Goal: Task Accomplishment & Management: Complete application form

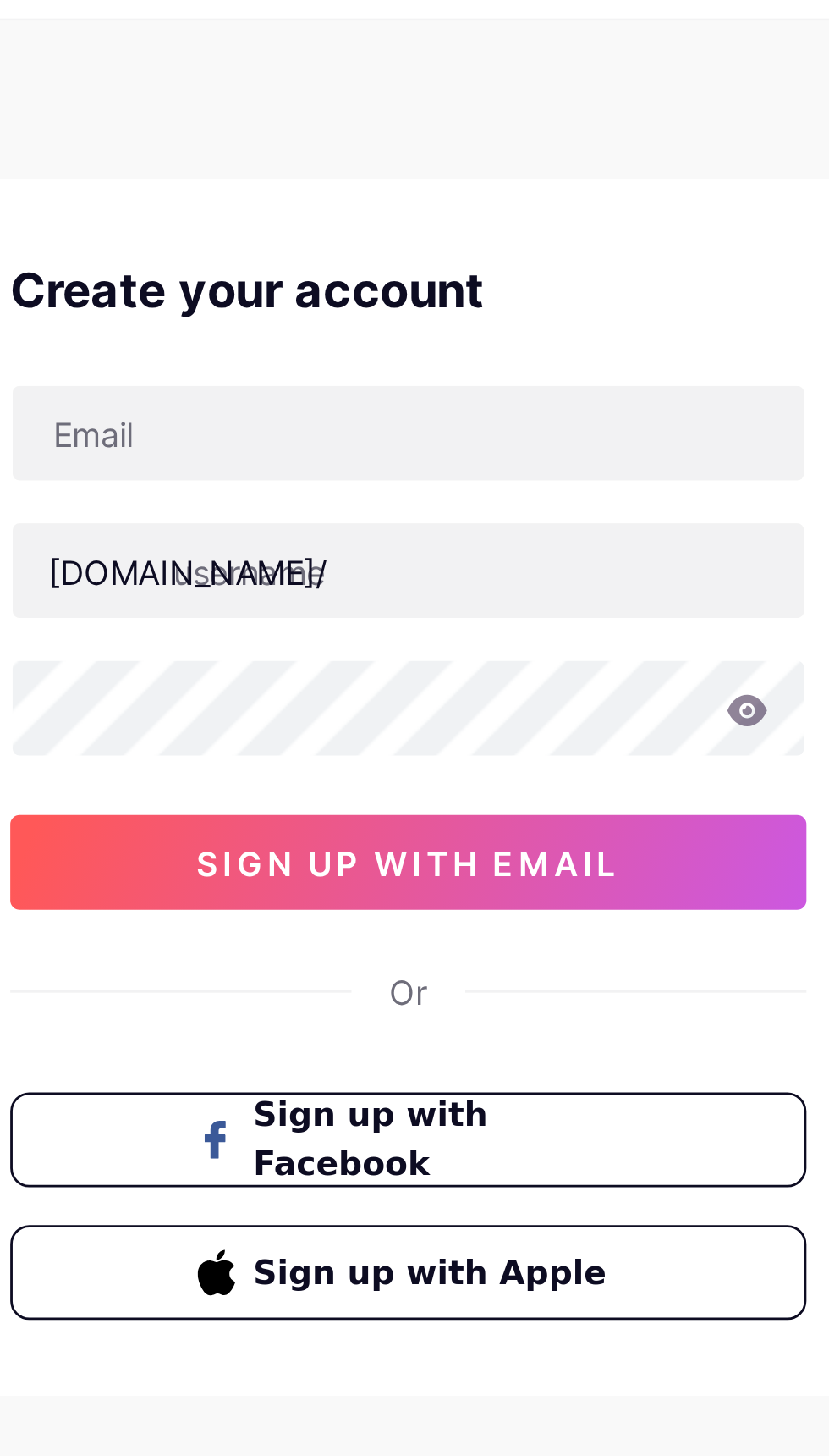
click at [400, 357] on span "sign up with email" at bounding box center [415, 352] width 151 height 14
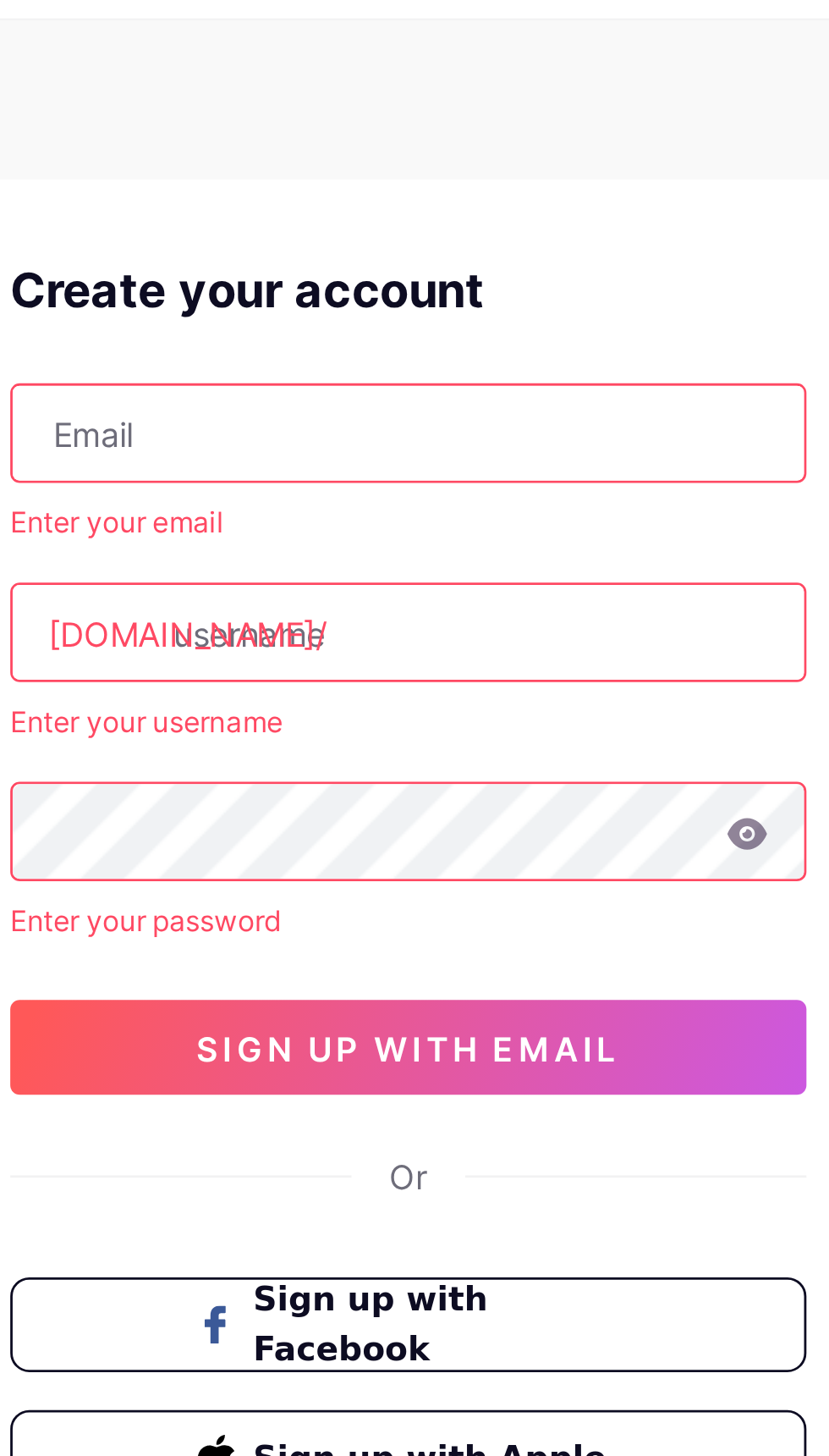
click at [313, 196] on input "text" at bounding box center [414, 198] width 283 height 34
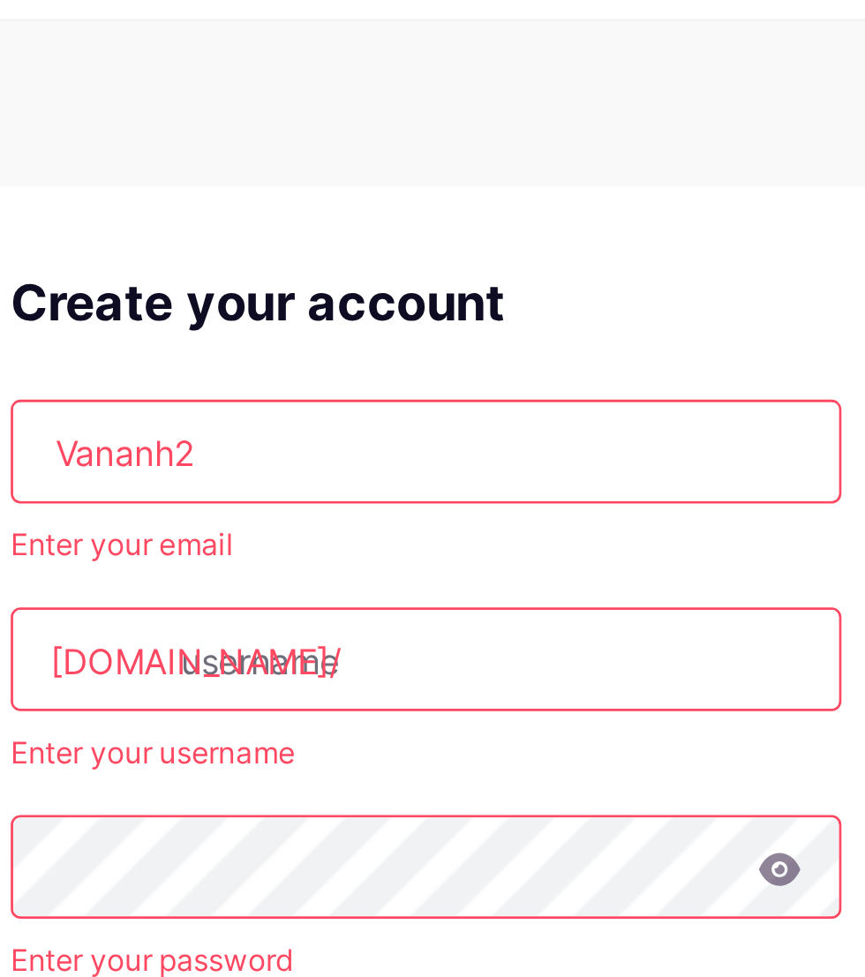
type input "Vananh22"
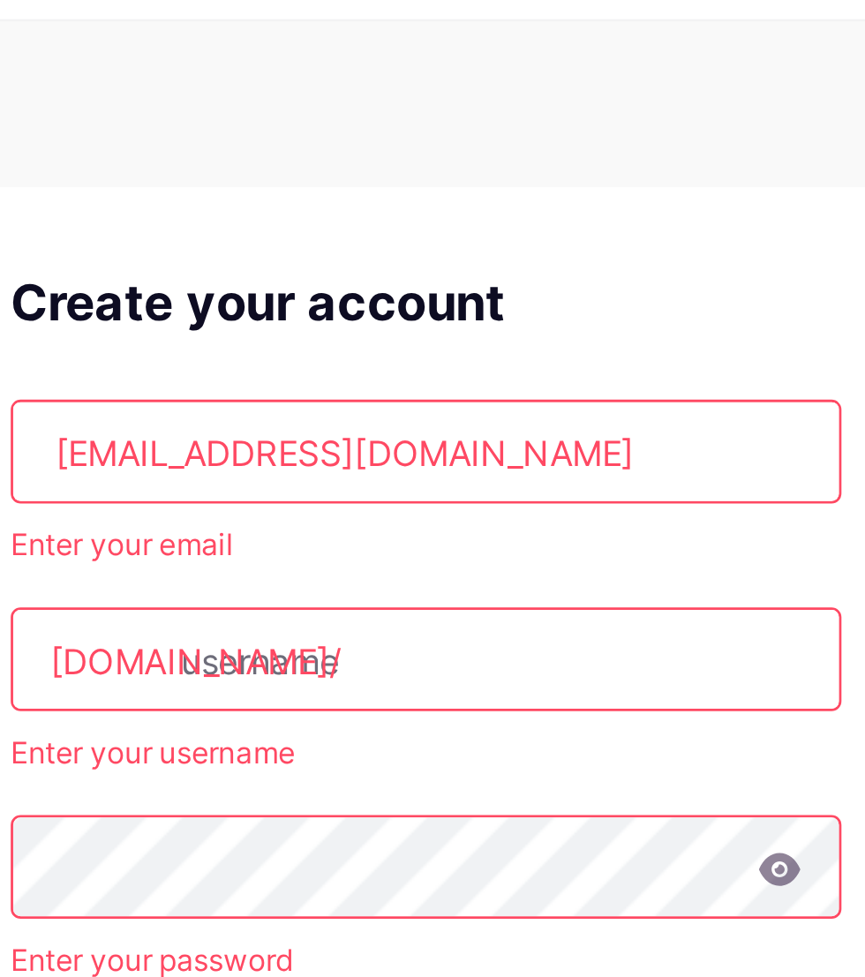
type input "[EMAIL_ADDRESS][DOMAIN_NAME]"
click at [405, 284] on input "text" at bounding box center [432, 281] width 295 height 35
type input "[PERSON_NAME]"
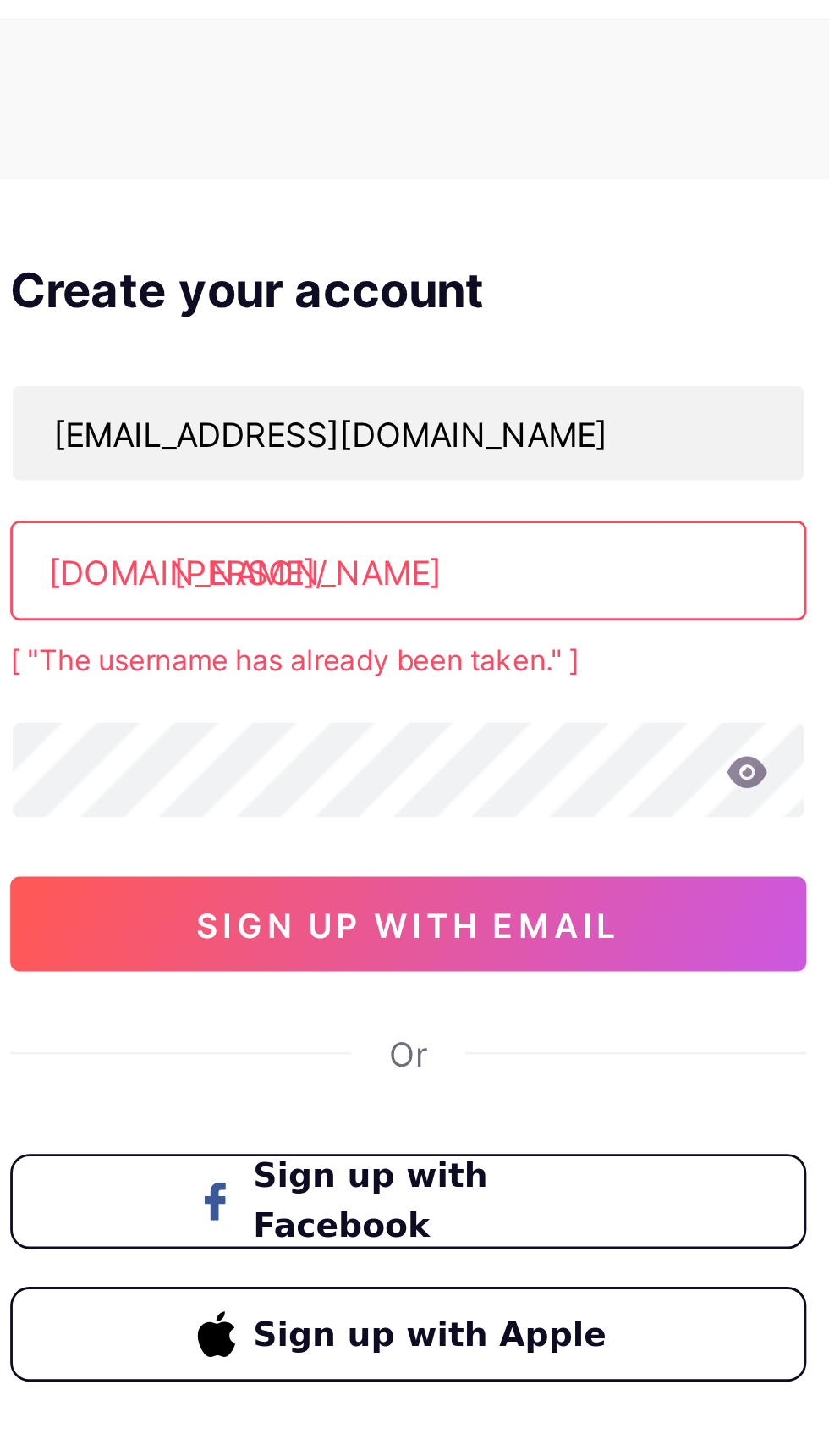
click at [378, 252] on input "[PERSON_NAME]" at bounding box center [414, 247] width 283 height 34
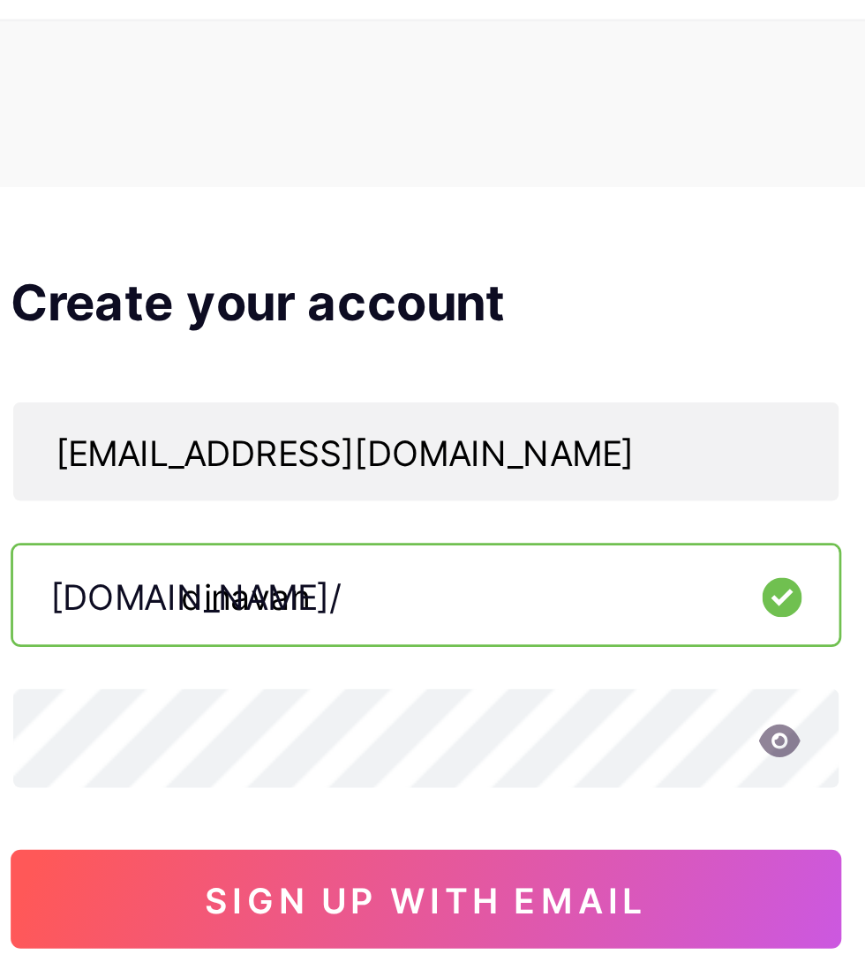
type input "dinavan"
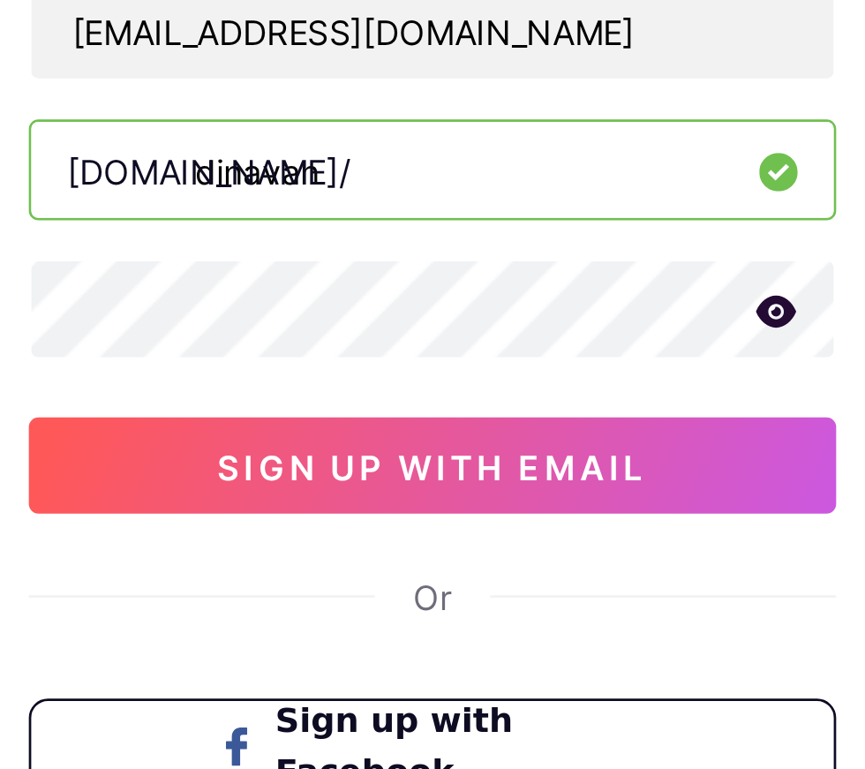
click at [403, 364] on span "sign up with email" at bounding box center [433, 367] width 158 height 15
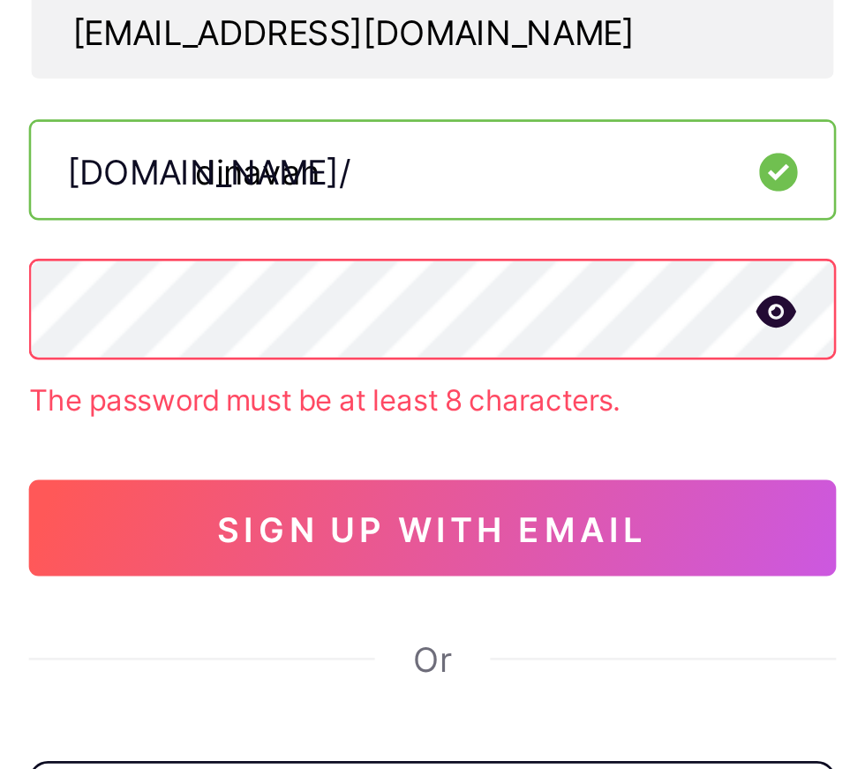
click at [373, 396] on span "sign up with email" at bounding box center [433, 390] width 158 height 15
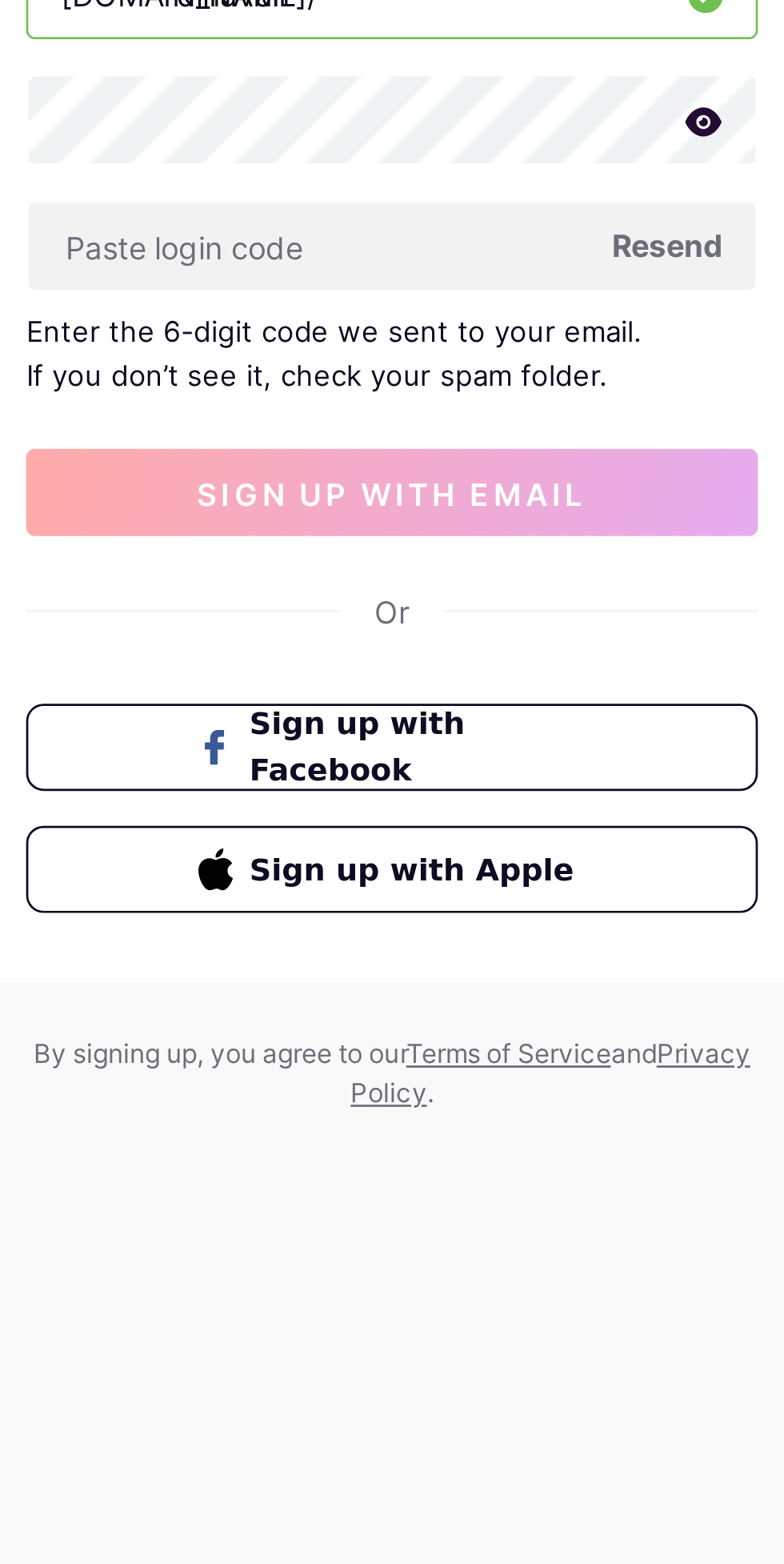
click at [306, 325] on input "text" at bounding box center [392, 326] width 267 height 32
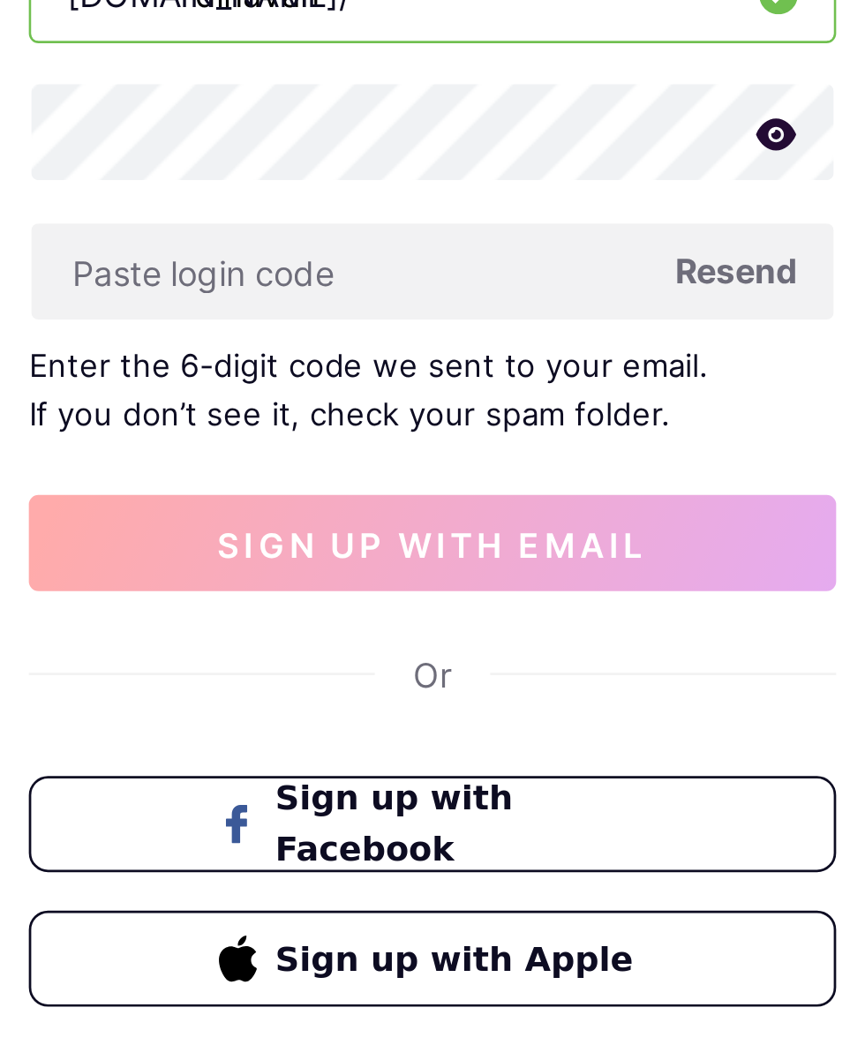
click at [527, 367] on span "Resend" at bounding box center [544, 360] width 45 height 19
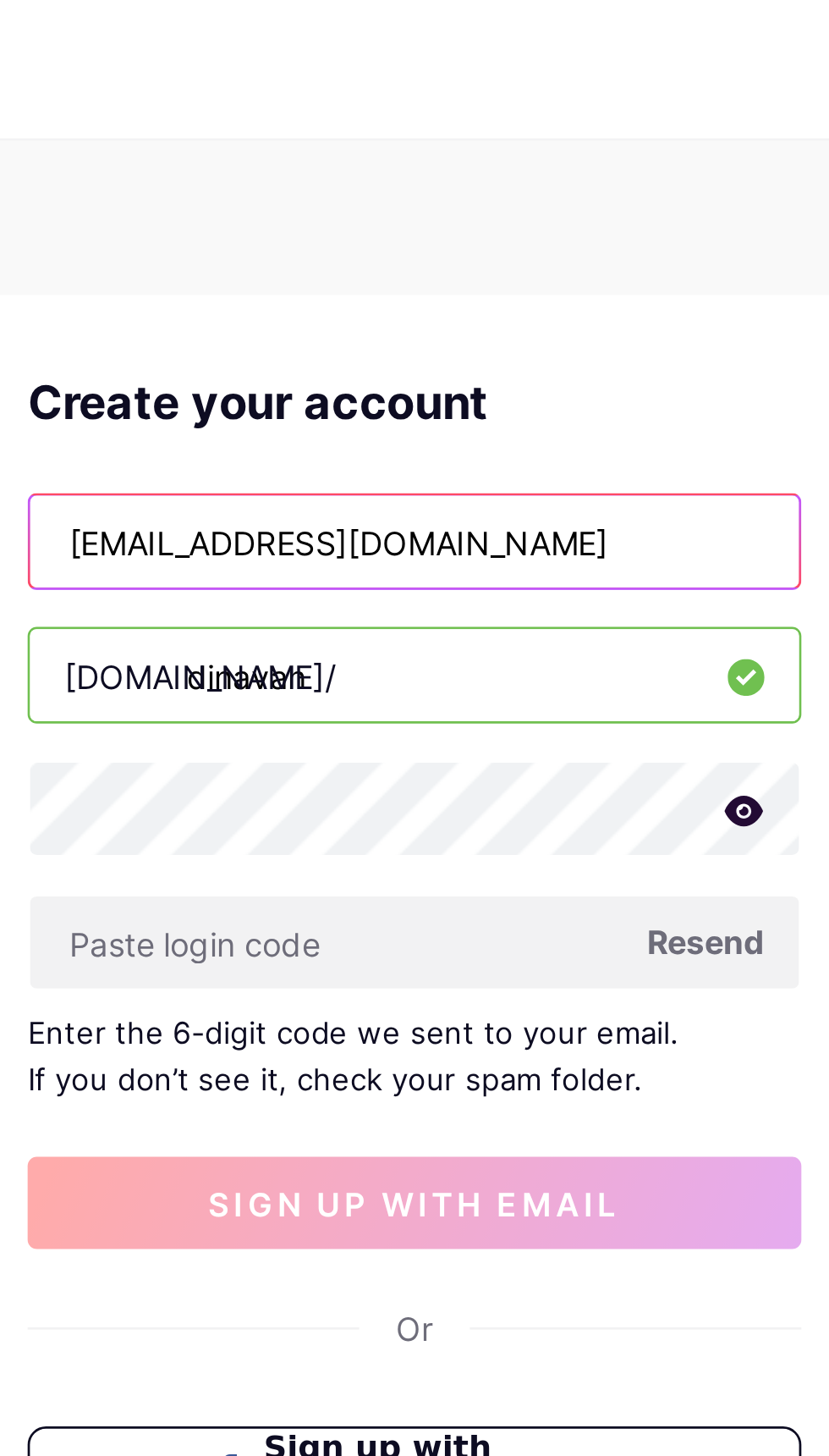
click at [319, 197] on input "[EMAIL_ADDRESS][DOMAIN_NAME]" at bounding box center [414, 198] width 283 height 34
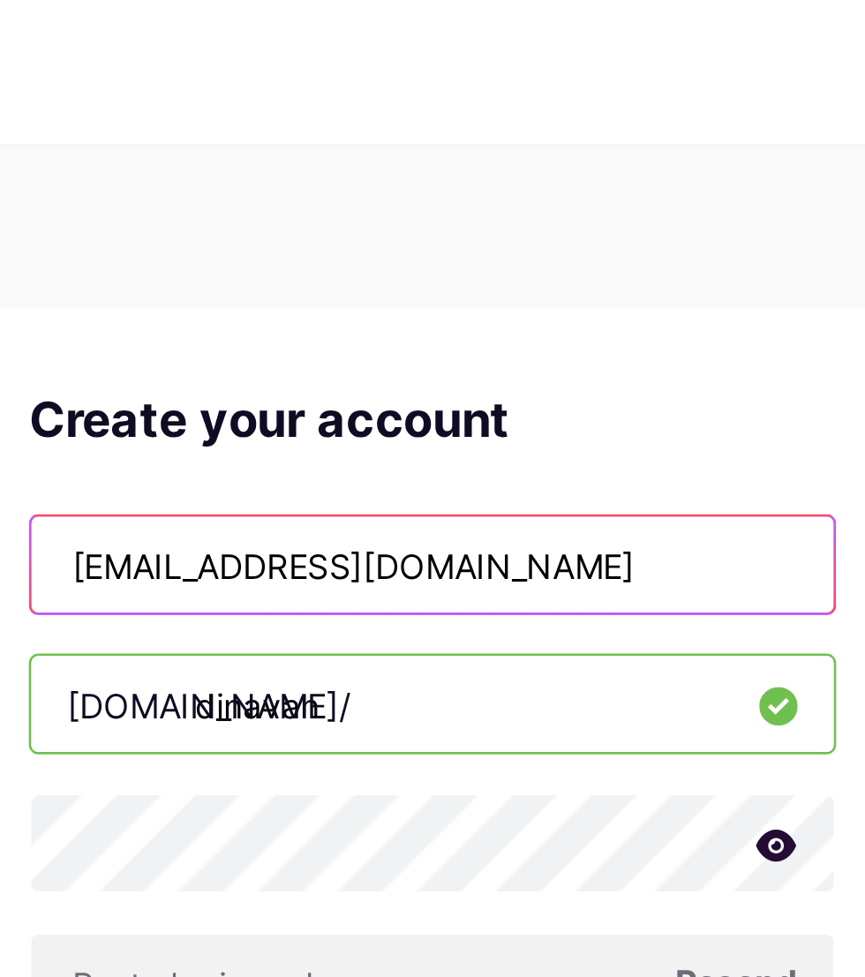
click at [320, 202] on input "[EMAIL_ADDRESS][DOMAIN_NAME]" at bounding box center [432, 207] width 295 height 35
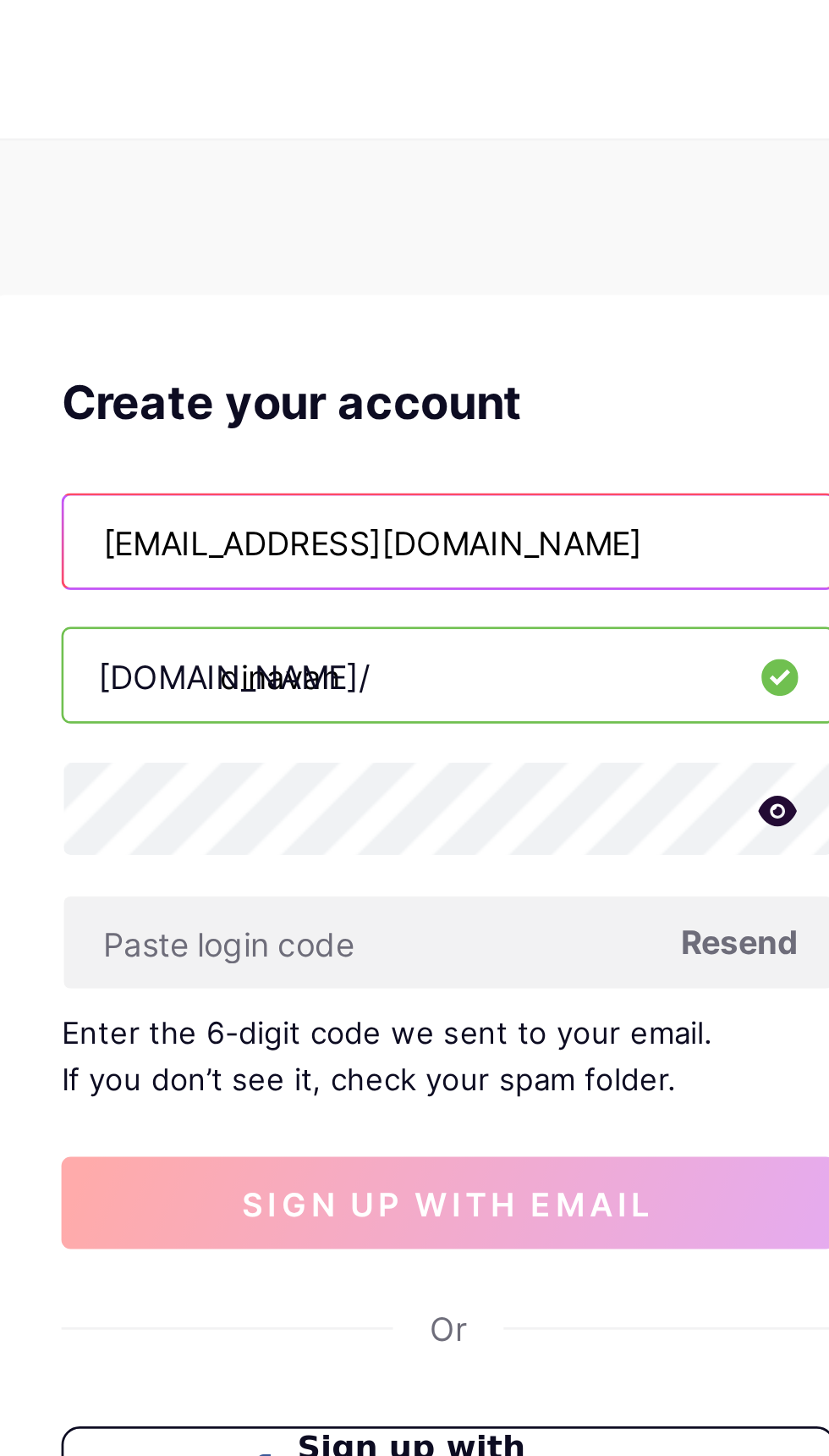
type input "[EMAIL_ADDRESS][DOMAIN_NAME]"
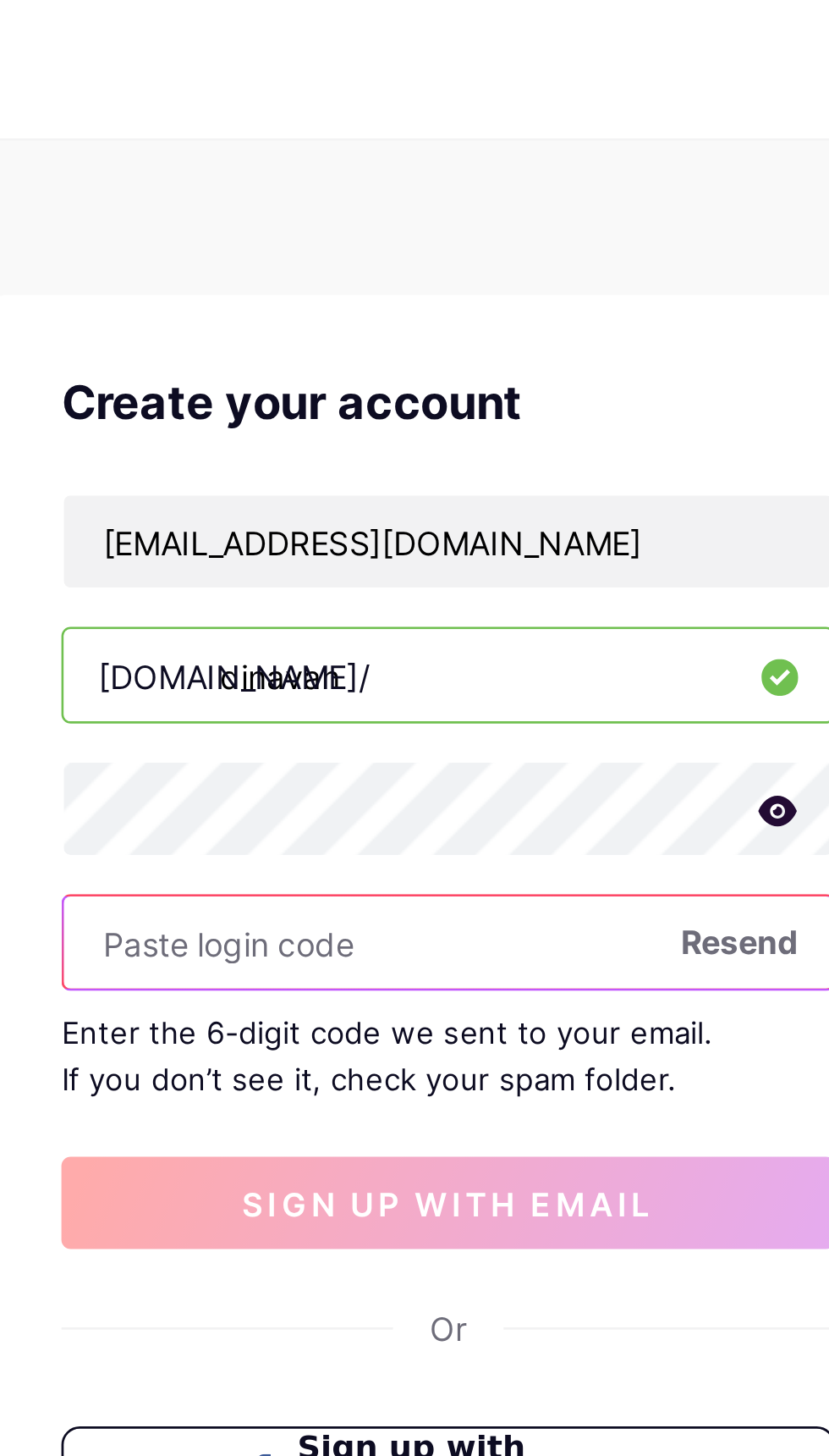
click at [324, 343] on input "text" at bounding box center [414, 345] width 283 height 34
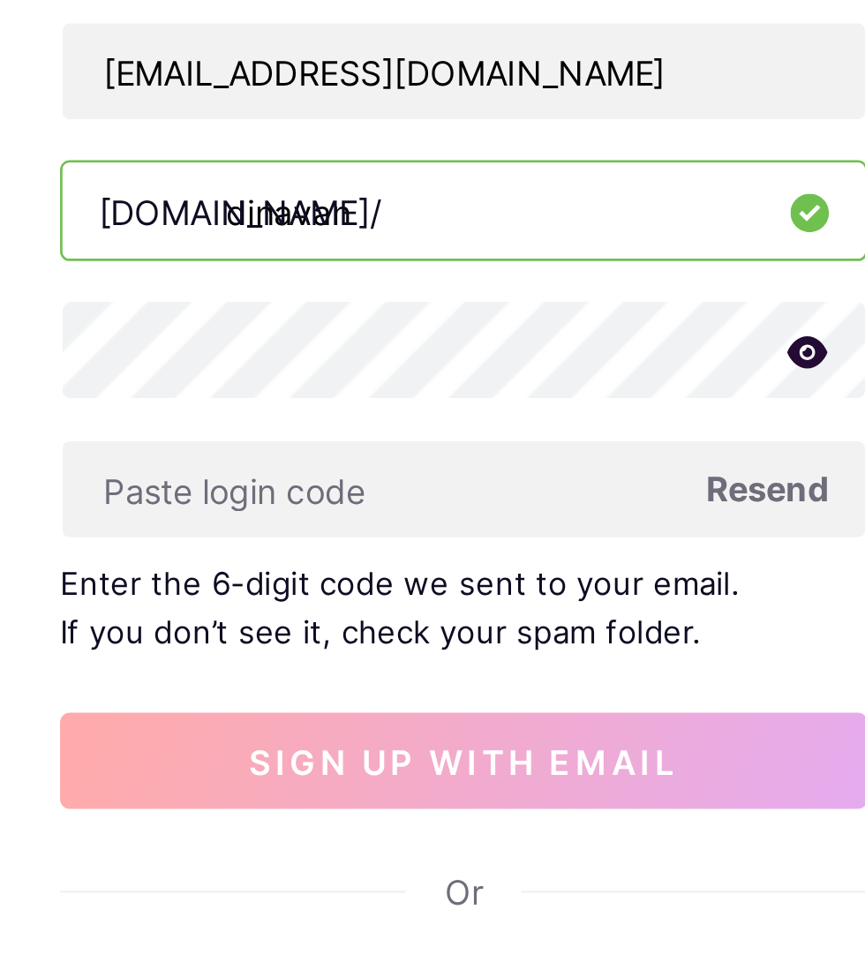
click at [278, 488] on div "Create your account [EMAIL_ADDRESS][DOMAIN_NAME] [DOMAIN_NAME]/ dinavan Resend …" at bounding box center [432, 386] width 353 height 547
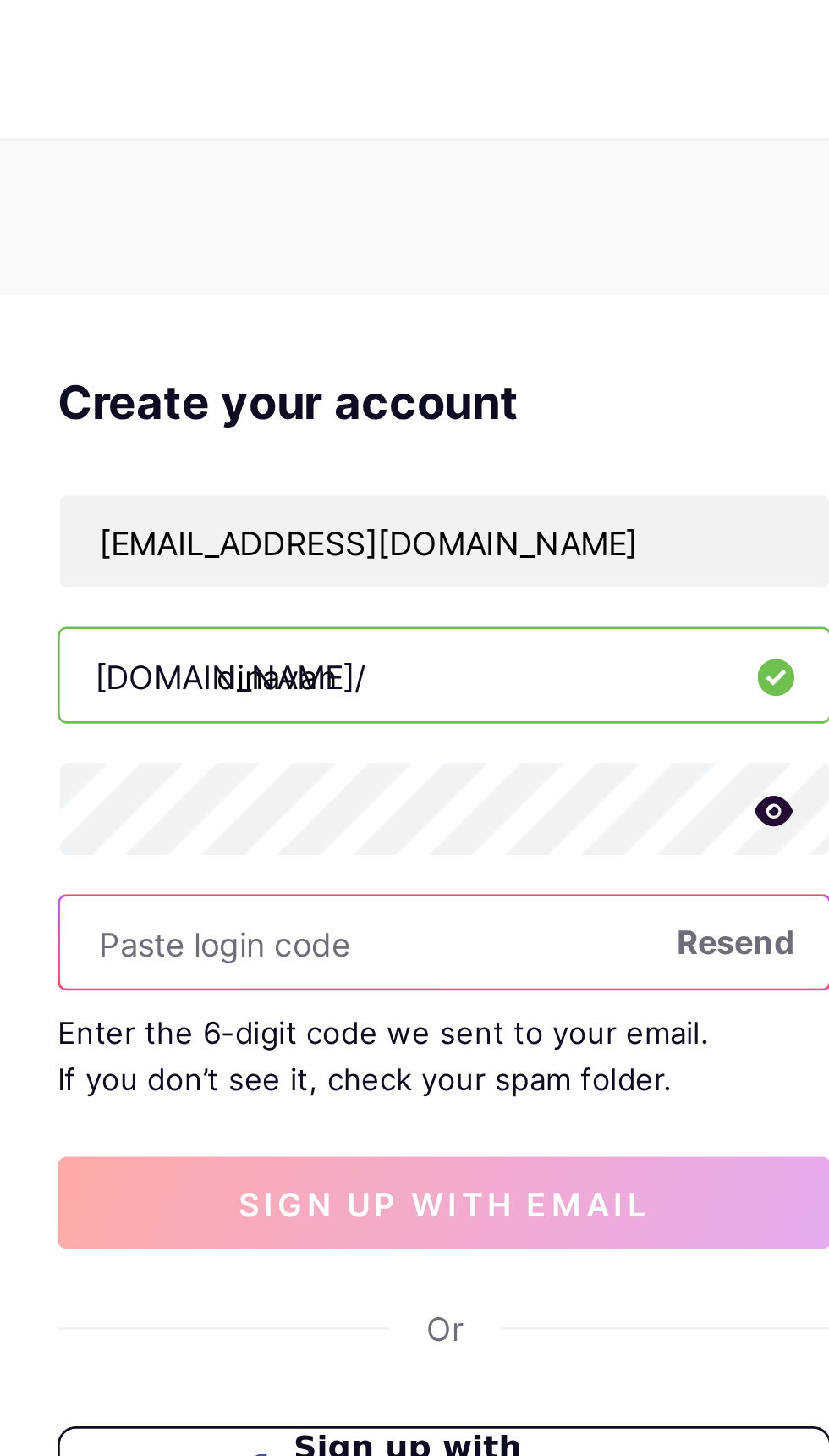
click at [511, 358] on input "text" at bounding box center [414, 345] width 283 height 34
